Goal: Navigation & Orientation: Find specific page/section

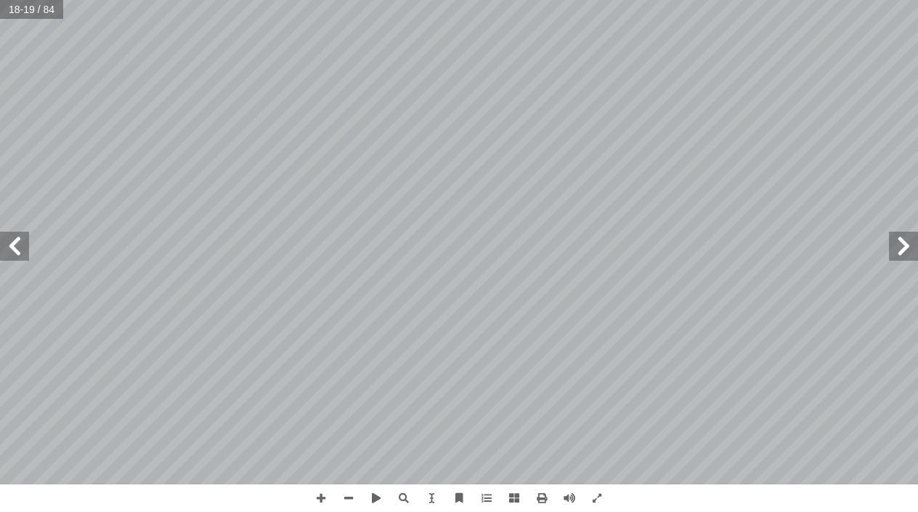
click at [0, 0] on html "الصفحة الرئيسية الصف الأول الصف الثاني الصف الثالث الصف الرابع الصف الخامس الصف…" at bounding box center [459, 66] width 918 height 132
click at [17, 251] on span at bounding box center [14, 246] width 29 height 29
click at [900, 240] on span at bounding box center [903, 246] width 29 height 29
click at [17, 243] on span at bounding box center [14, 246] width 29 height 29
drag, startPoint x: 17, startPoint y: 243, endPoint x: 5, endPoint y: 245, distance: 12.5
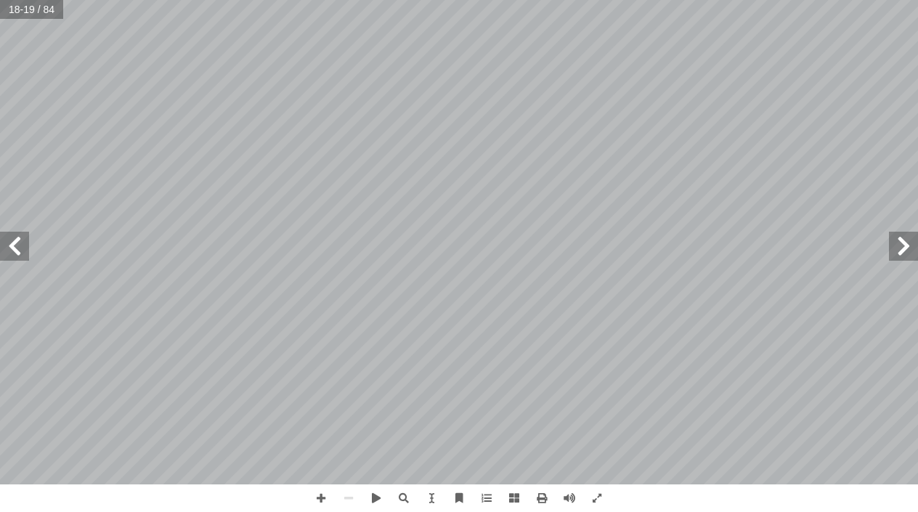
click at [13, 245] on span at bounding box center [14, 246] width 29 height 29
click at [7, 245] on span at bounding box center [14, 246] width 29 height 29
click at [6, 245] on span at bounding box center [14, 246] width 29 height 29
click at [4, 247] on span at bounding box center [14, 246] width 29 height 29
click at [7, 245] on span at bounding box center [14, 246] width 29 height 29
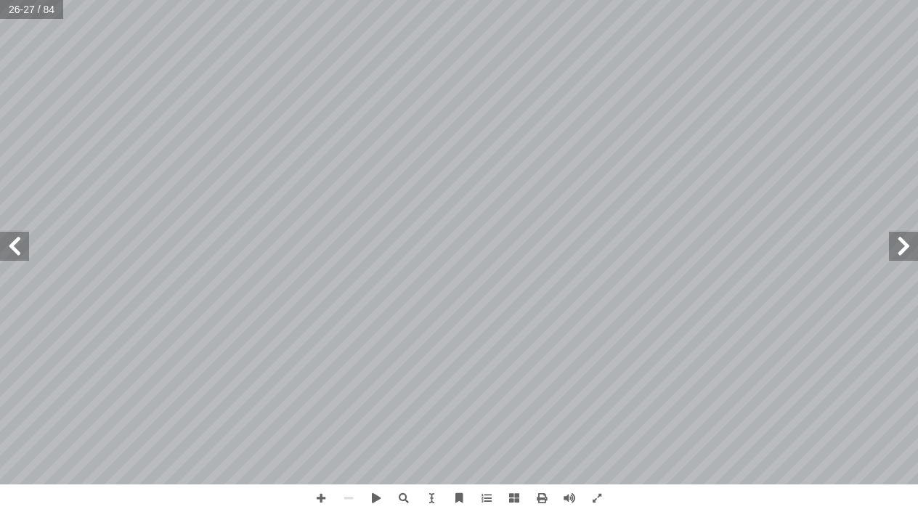
drag, startPoint x: 23, startPoint y: 233, endPoint x: 20, endPoint y: 256, distance: 22.6
click at [20, 256] on span at bounding box center [14, 246] width 29 height 29
click at [912, 244] on span at bounding box center [903, 246] width 29 height 29
click at [908, 244] on span at bounding box center [903, 246] width 29 height 29
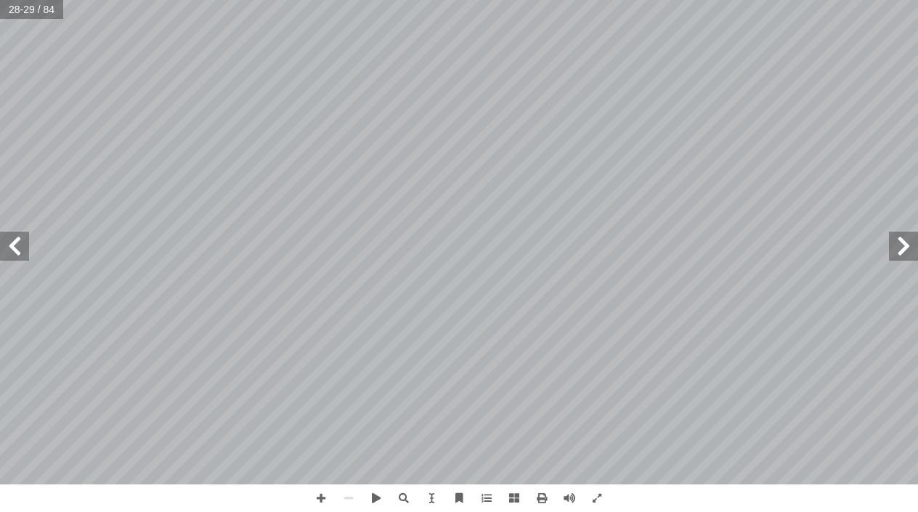
click at [918, 132] on html "الصفحة الرئيسية الصف الأول الصف الثاني الصف الثالث الصف الرابع الصف الخامس الصف…" at bounding box center [459, 66] width 918 height 132
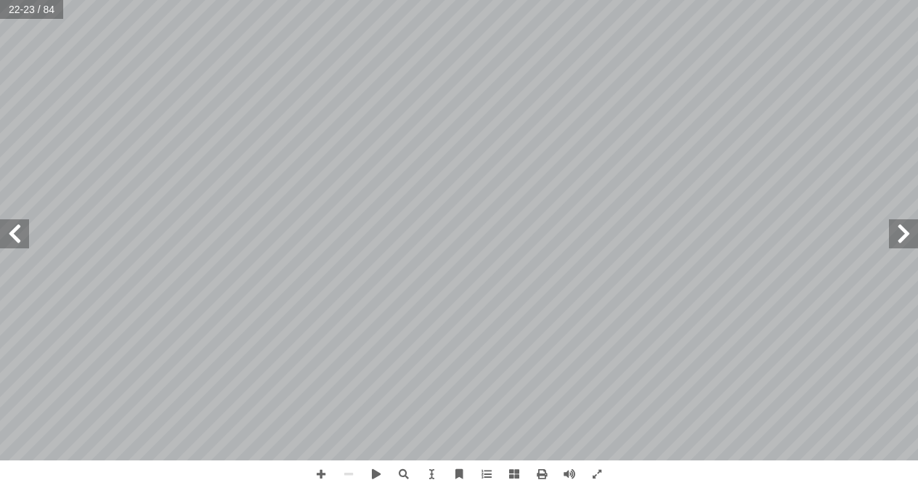
click at [1, 232] on span at bounding box center [14, 233] width 29 height 29
click at [0, 132] on html "الصفحة الرئيسية الصف الأول الصف الثاني الصف الثالث الصف الرابع الصف الخامس الصف…" at bounding box center [459, 66] width 918 height 132
drag, startPoint x: 2, startPoint y: 232, endPoint x: 20, endPoint y: 232, distance: 18.1
click at [6, 232] on span at bounding box center [14, 233] width 29 height 29
click at [20, 232] on span at bounding box center [14, 233] width 29 height 29
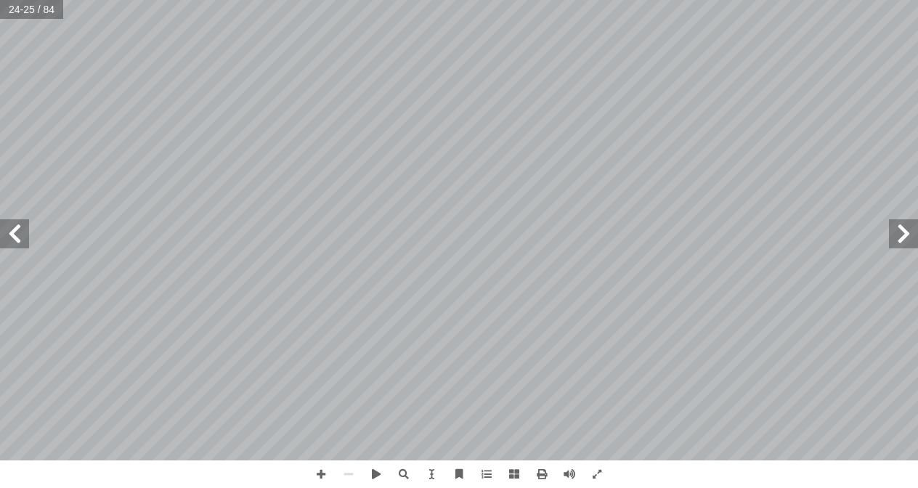
click at [20, 232] on span at bounding box center [14, 233] width 29 height 29
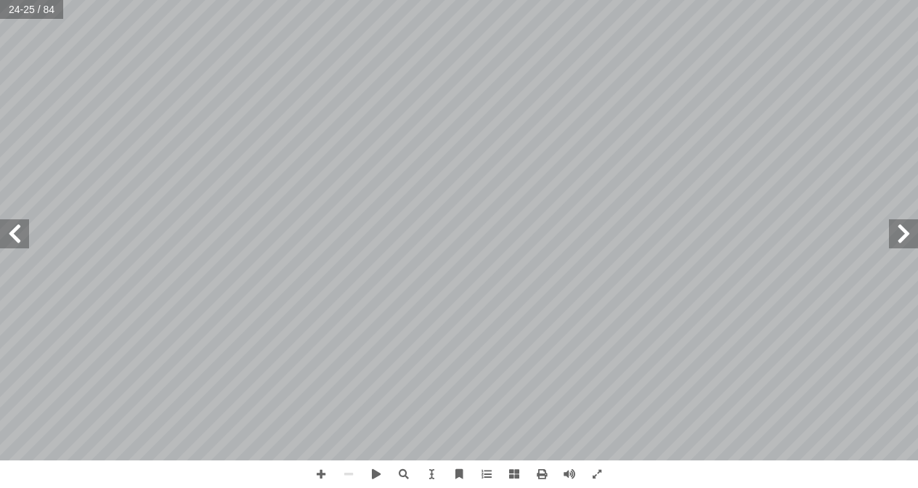
click at [20, 232] on span at bounding box center [14, 233] width 29 height 29
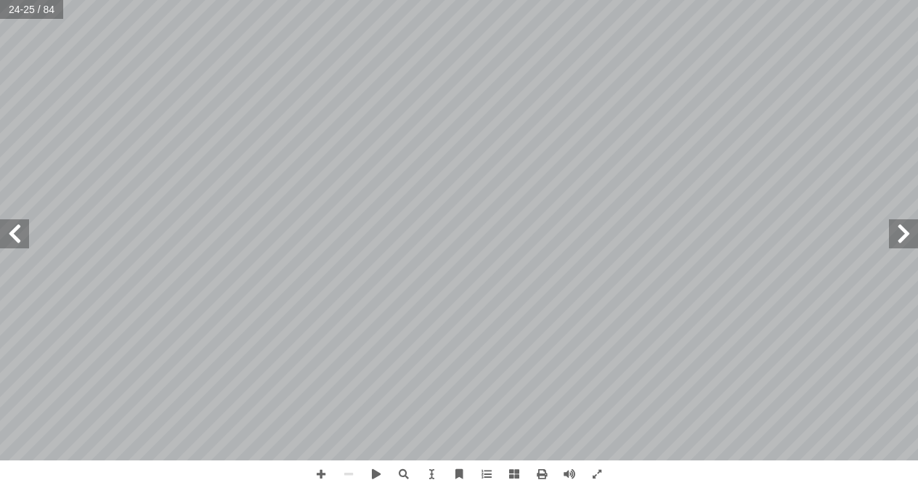
click at [20, 232] on span at bounding box center [14, 233] width 29 height 29
click at [20, 231] on span at bounding box center [14, 233] width 29 height 29
click at [25, 211] on div "٢٠ ِ ل ُ فاع َّ الت َ ، و ِ ة َ د ْ ح َ الو ِ ه ِ هذ ِ ة َ راس ِ د َ د ْ ع َ ب …" at bounding box center [459, 230] width 918 height 460
drag, startPoint x: 22, startPoint y: 226, endPoint x: 622, endPoint y: -36, distance: 654.8
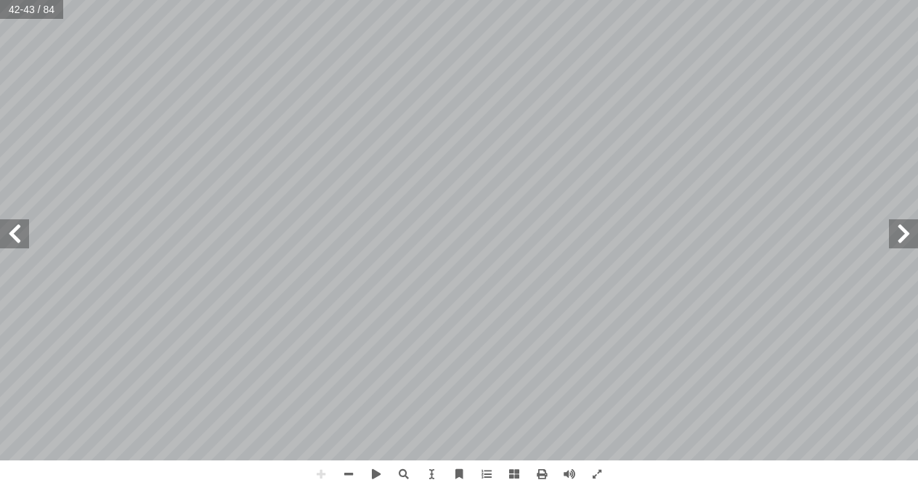
click at [622, 0] on html "الصفحة الرئيسية الصف الأول الصف الثاني الصف الثالث الصف الرابع الصف الخامس الصف…" at bounding box center [459, 66] width 918 height 132
click at [767, 0] on html "الصفحة الرئيسية الصف الأول الصف الثاني الصف الثالث الصف الرابع الصف الخامس الصف…" at bounding box center [459, 66] width 918 height 132
